Goal: Find specific page/section: Find specific page/section

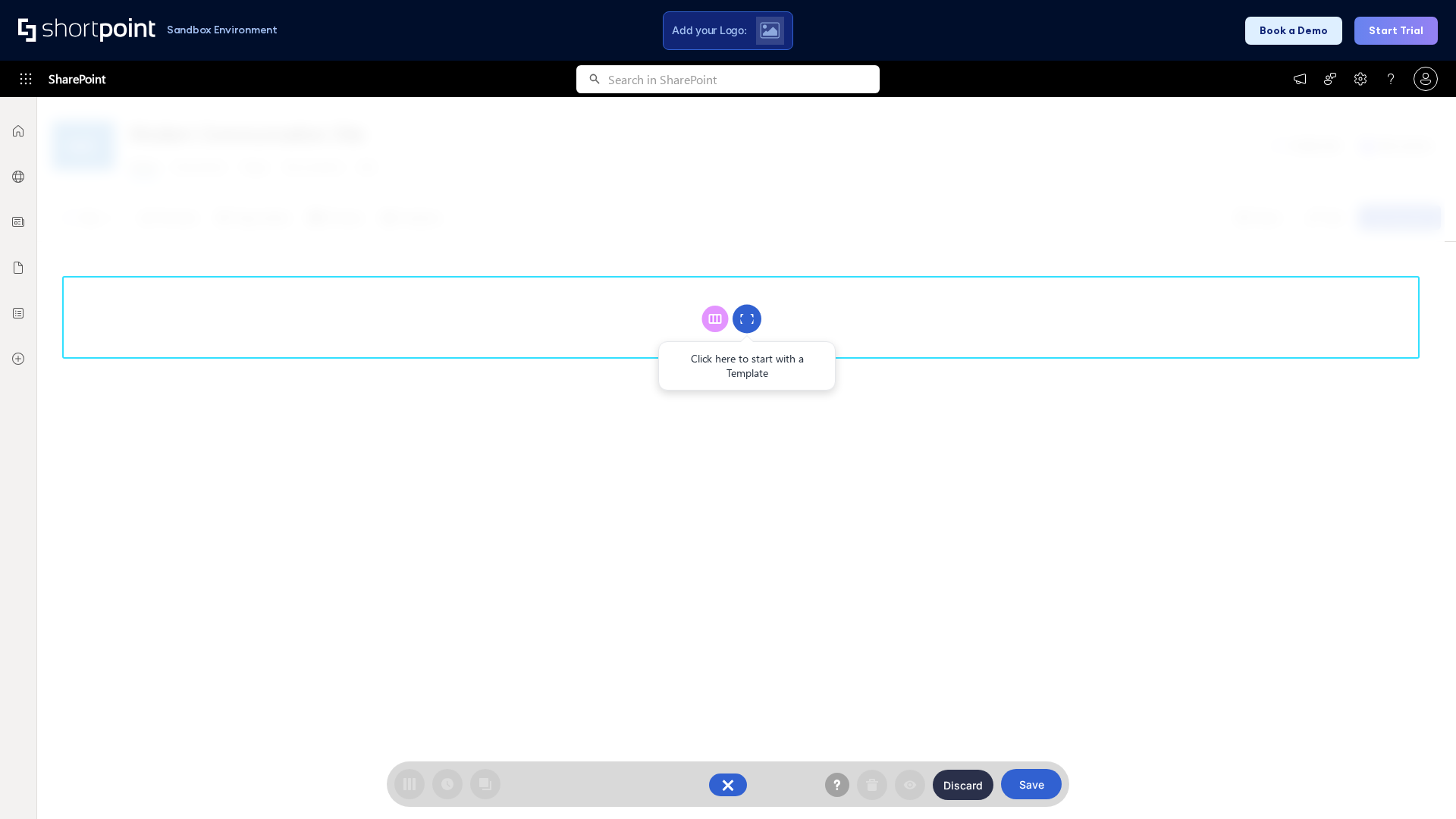
click at [747, 318] on circle at bounding box center [747, 319] width 29 height 29
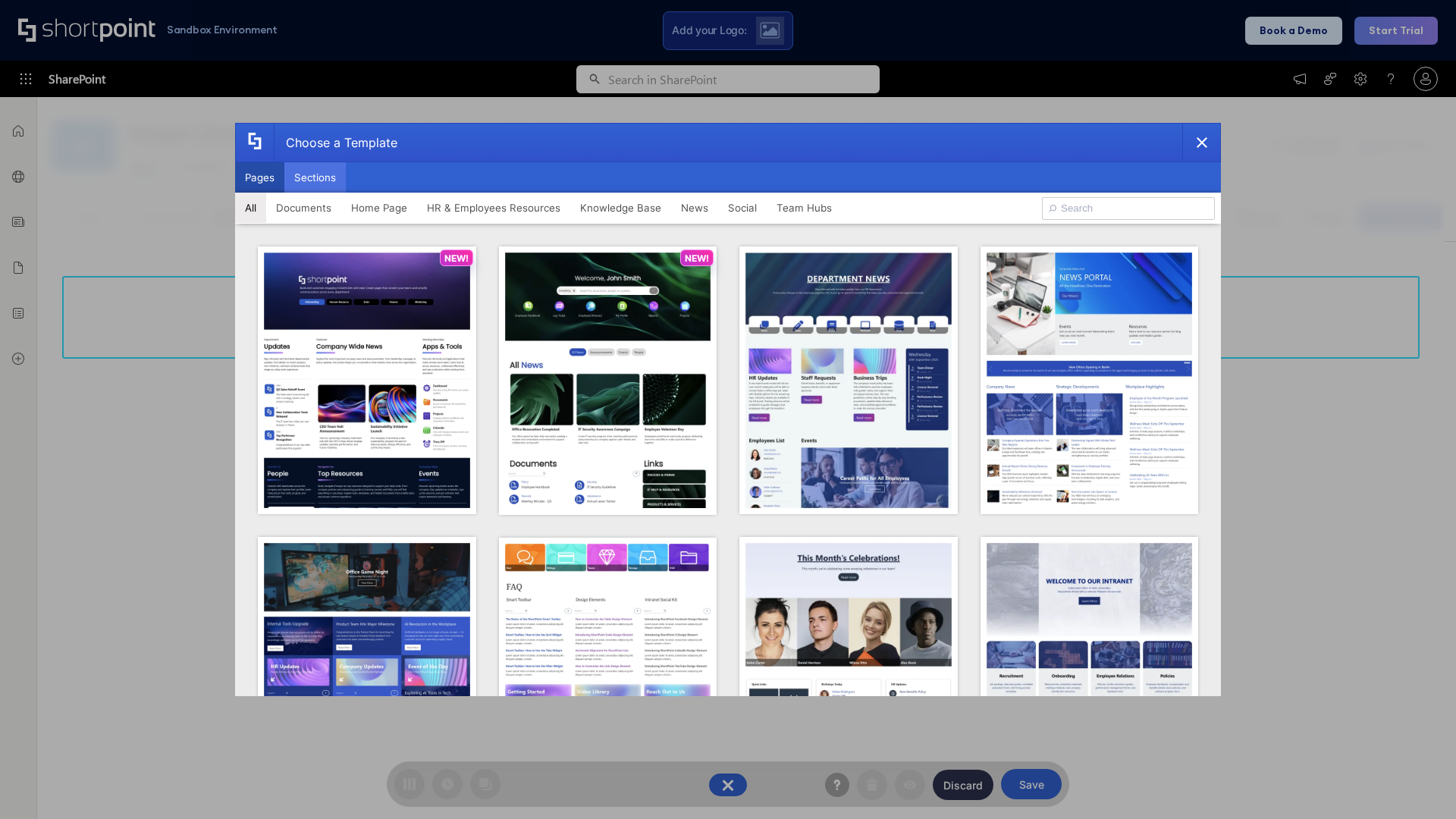
click at [315, 178] on button "Sections" at bounding box center [315, 178] width 61 height 31
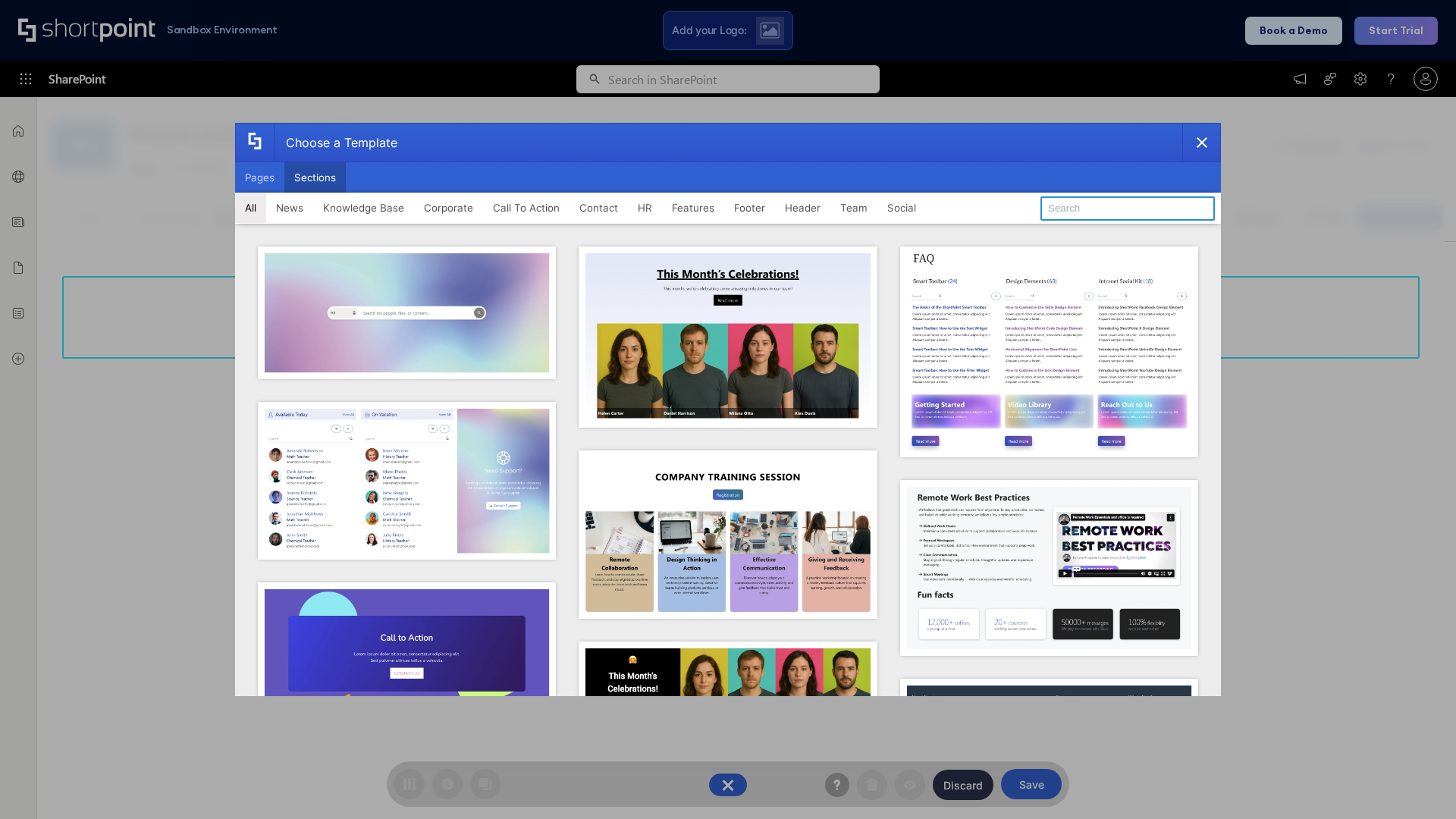
type input "Social Intranet"
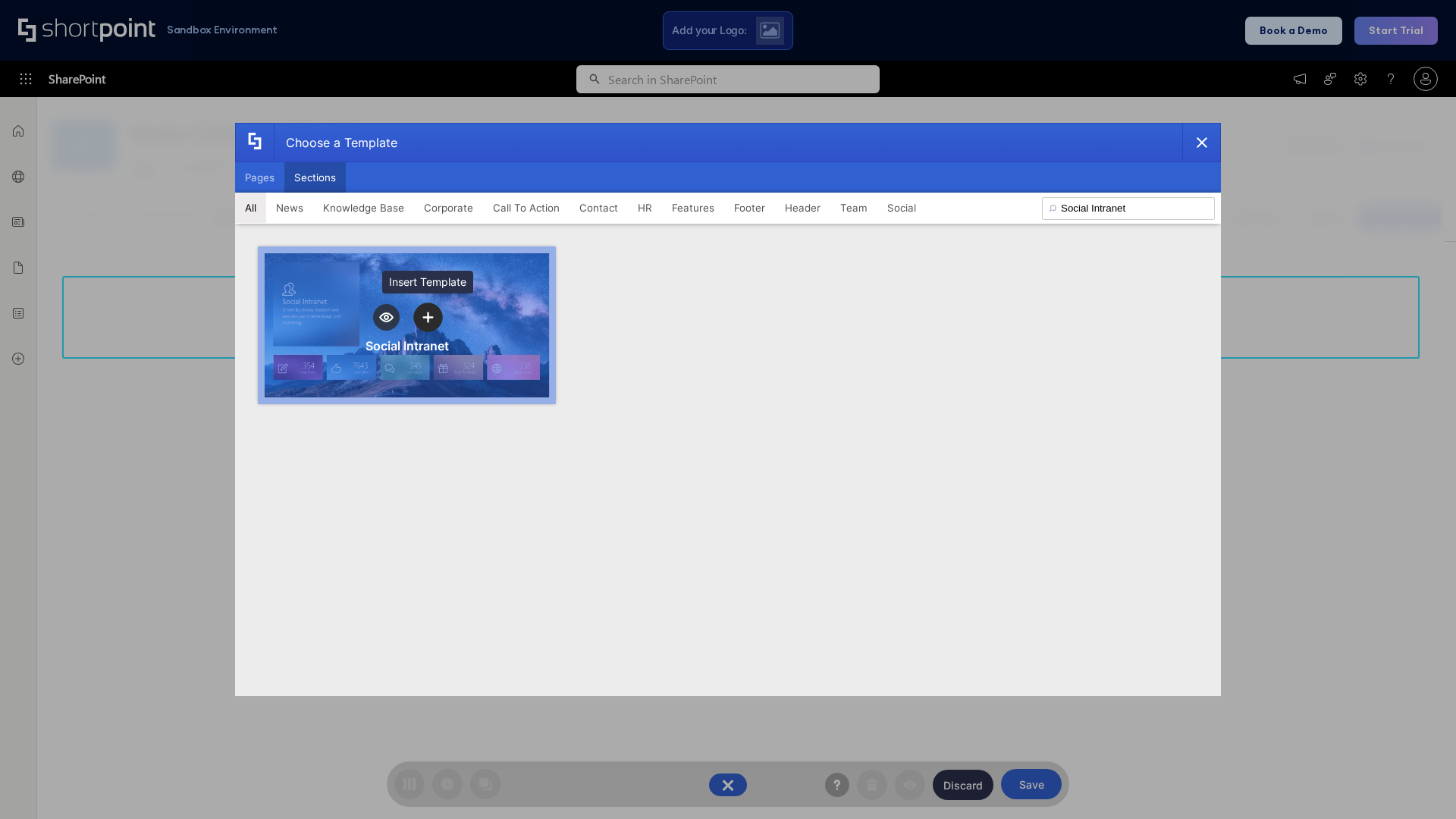
click at [428, 317] on icon "template selector" at bounding box center [427, 317] width 10 height 10
